Goal: Navigation & Orientation: Understand site structure

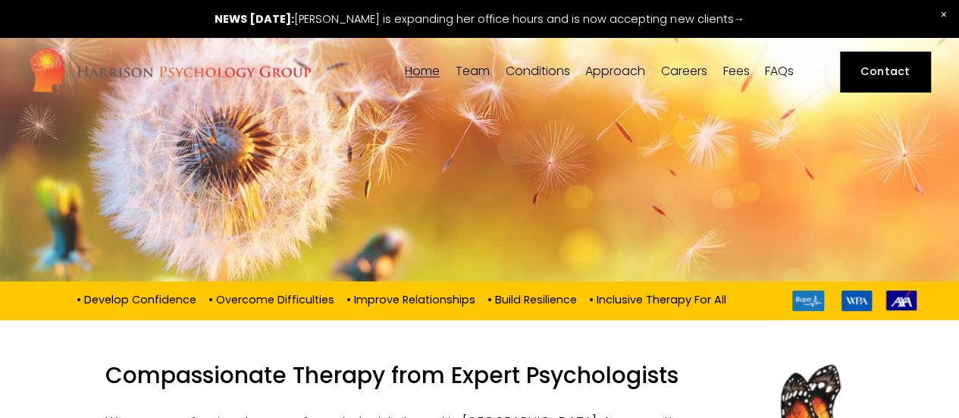
click at [735, 68] on link "Fees" at bounding box center [736, 71] width 27 height 14
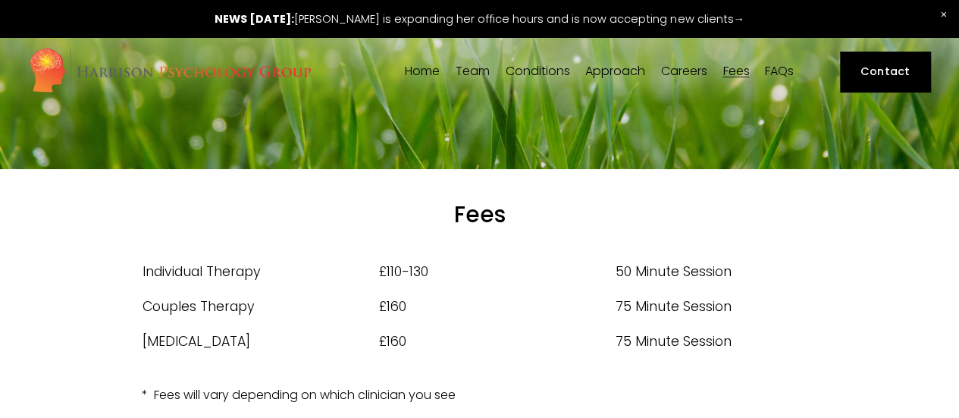
click at [412, 65] on link "Home" at bounding box center [422, 71] width 35 height 14
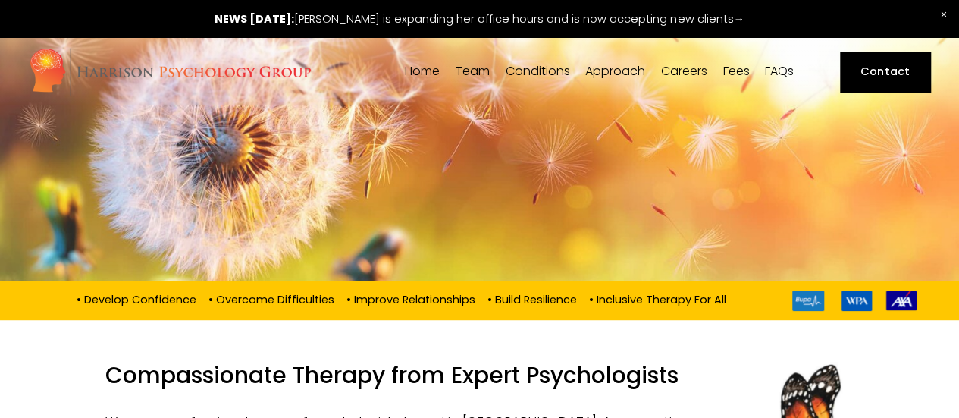
click at [0, 0] on span "[DEMOGRAPHIC_DATA] Affirmative Therapy" at bounding box center [0, 0] width 0 height 0
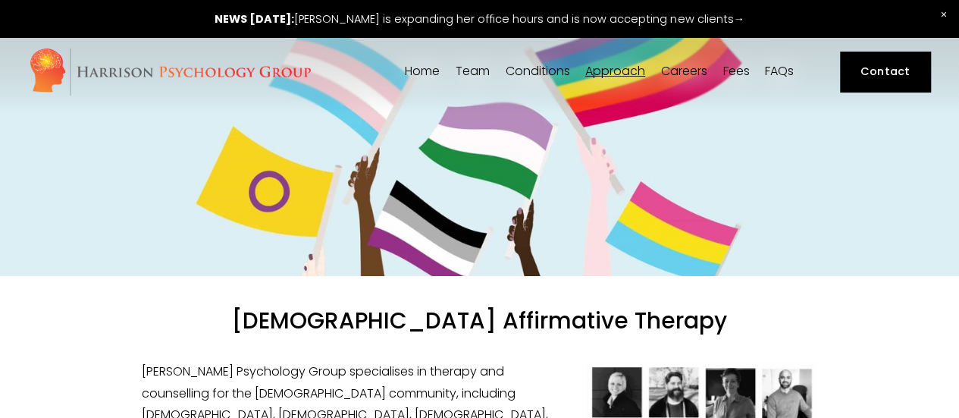
click at [778, 69] on link "FAQs" at bounding box center [779, 71] width 29 height 14
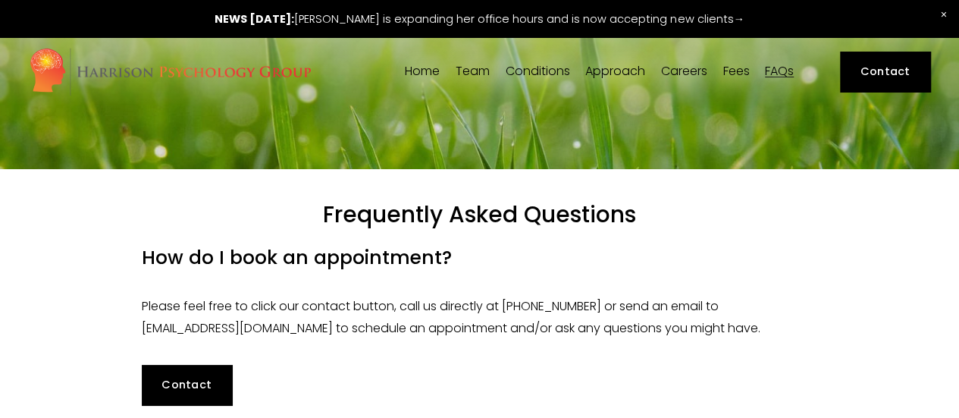
click at [108, 62] on img at bounding box center [170, 71] width 283 height 49
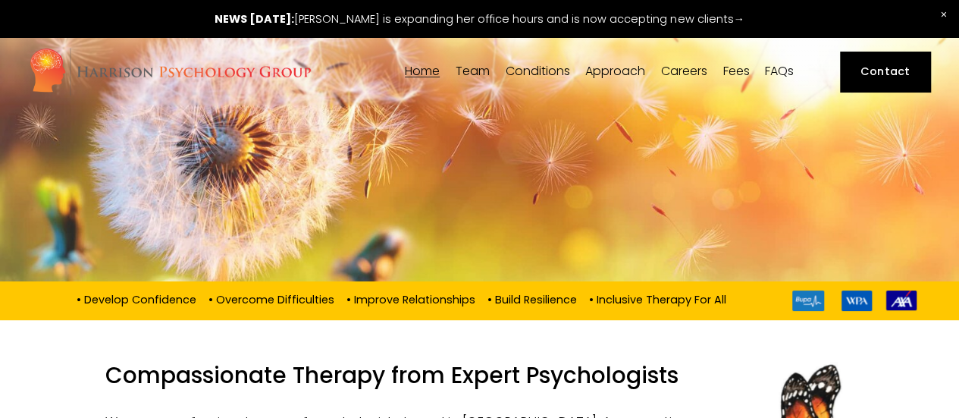
click at [0, 0] on span "[PERSON_NAME]" at bounding box center [0, 0] width 0 height 0
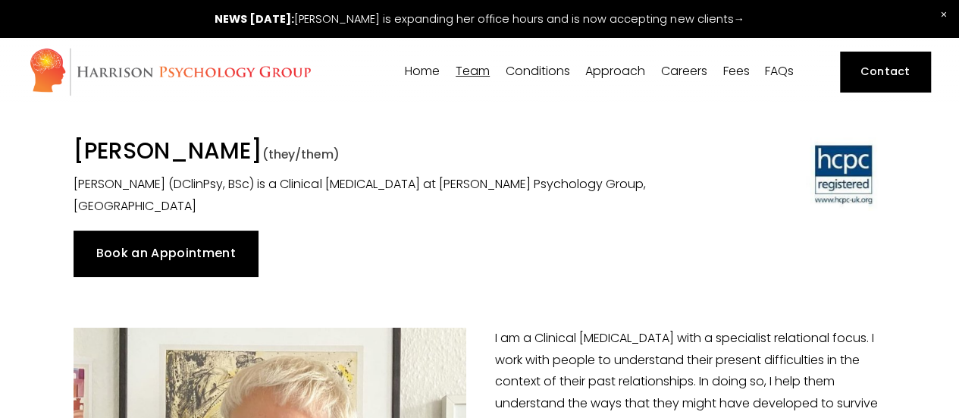
click at [185, 71] on img at bounding box center [170, 71] width 283 height 49
